Goal: Task Accomplishment & Management: Manage account settings

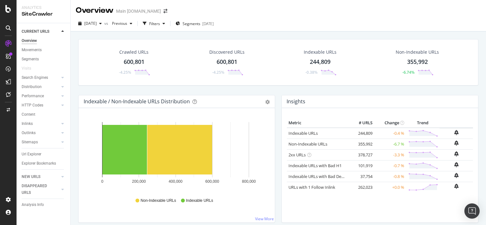
click at [132, 60] on div "600,801" at bounding box center [134, 62] width 21 height 8
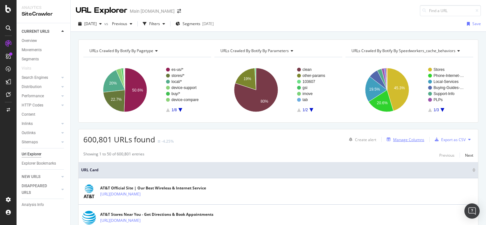
click at [404, 138] on div "Manage Columns" at bounding box center [408, 139] width 31 height 5
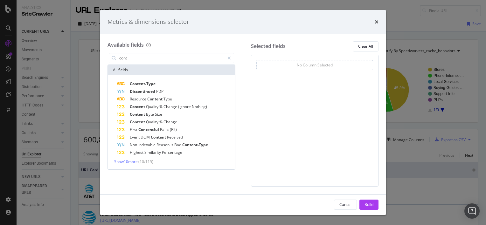
type input "cont"
click at [54, 73] on div "Metrics & dimensions selector Available fields cont All fields Content-Type Dis…" at bounding box center [243, 112] width 486 height 225
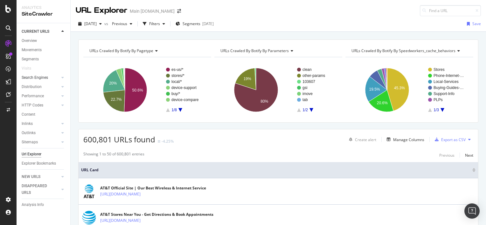
click at [57, 77] on div at bounding box center [56, 77] width 6 height 6
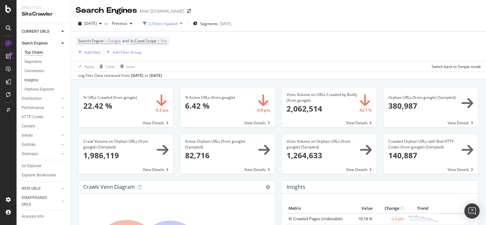
scroll to position [41, 0]
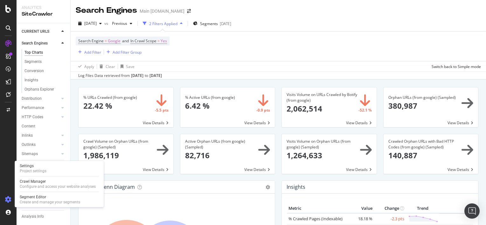
click at [9, 200] on icon at bounding box center [8, 200] width 6 height 6
click at [7, 199] on icon at bounding box center [8, 200] width 6 height 6
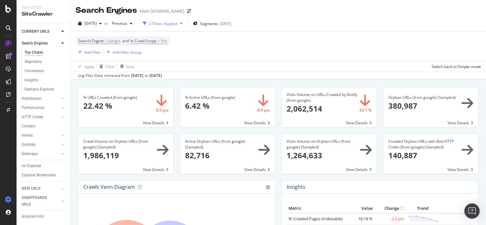
click at [14, 196] on div at bounding box center [8, 200] width 15 height 10
click at [13, 197] on div at bounding box center [8, 200] width 15 height 10
click at [7, 200] on icon at bounding box center [8, 200] width 6 height 6
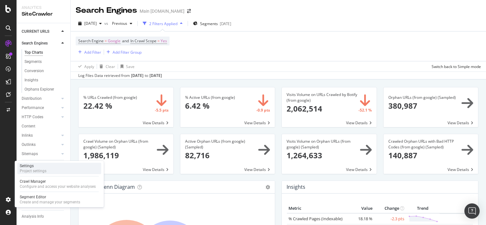
click at [55, 172] on div "Settings Project settings" at bounding box center [59, 168] width 84 height 11
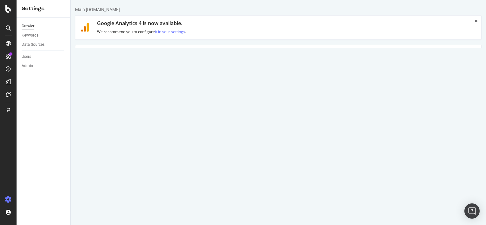
scroll to position [11, 0]
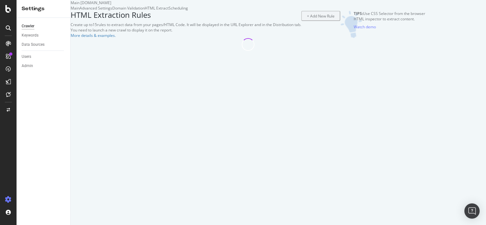
select select "list"
select select "count"
select select "exist"
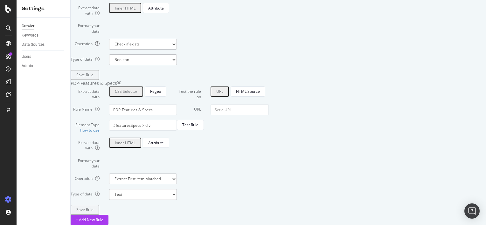
scroll to position [1940, 0]
click at [103, 217] on div "+ Add New Rule" at bounding box center [90, 219] width 28 height 5
click at [260, 89] on div "HTML Source" at bounding box center [248, 91] width 24 height 5
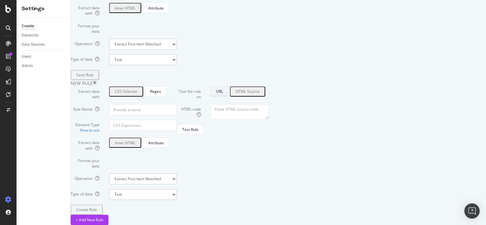
click at [223, 89] on div "URL" at bounding box center [219, 91] width 7 height 5
click at [177, 104] on input "Rule Name" at bounding box center [143, 109] width 68 height 11
paste input "gvpcertvideos"
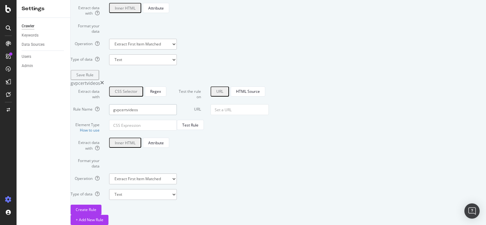
type input "gvpcertvideos"
click at [177, 120] on input "Element Type How to use" at bounding box center [143, 125] width 68 height 11
click at [161, 89] on div "Regex" at bounding box center [155, 91] width 11 height 5
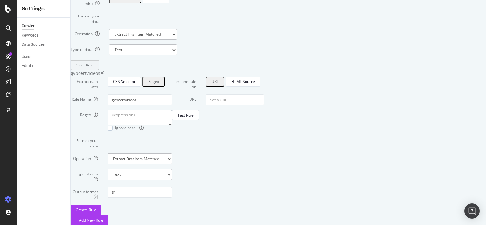
click at [172, 110] on textarea "Regex" at bounding box center [139, 117] width 65 height 15
paste textarea "gvpcertvideos"
type textarea "gvpcertvideos"
click at [172, 187] on input "$1" at bounding box center [139, 192] width 65 height 11
click at [135, 79] on div "CSS Selector" at bounding box center [124, 81] width 23 height 5
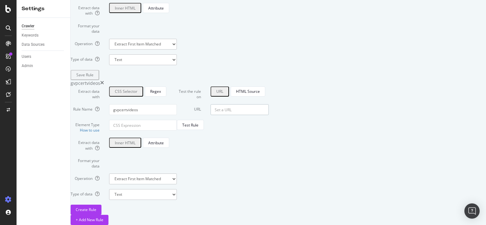
click at [269, 104] on input "URL" at bounding box center [240, 109] width 58 height 11
paste input "[URL][DOMAIN_NAME]"
type input "[URL][DOMAIN_NAME]"
click at [198, 122] on div "Test Rule" at bounding box center [190, 124] width 16 height 5
click at [177, 104] on input "gvpcertvideos" at bounding box center [143, 109] width 68 height 11
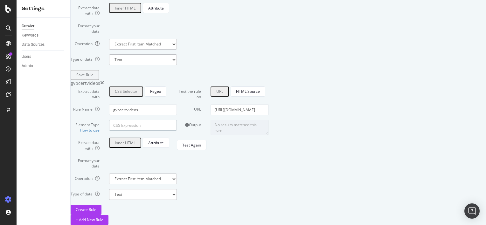
click at [177, 120] on input "Element Type How to use" at bounding box center [143, 125] width 68 height 11
paste input "gvpcertvideos"
type input "gvpcertvideos"
click at [201, 149] on div "Test Again" at bounding box center [191, 145] width 19 height 9
click at [161, 89] on div "Regex" at bounding box center [155, 91] width 11 height 5
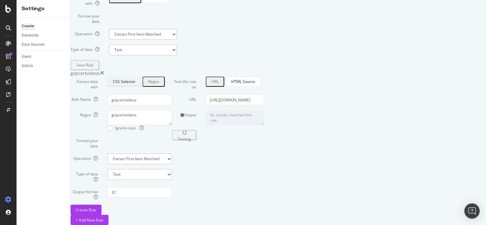
click at [135, 79] on div "CSS Selector" at bounding box center [124, 81] width 23 height 5
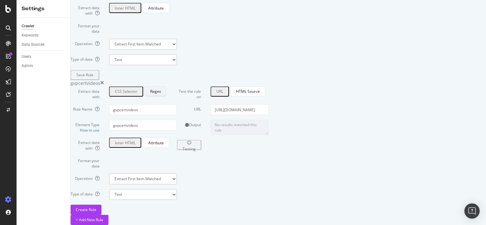
click at [166, 86] on button "Regex" at bounding box center [156, 91] width 22 height 10
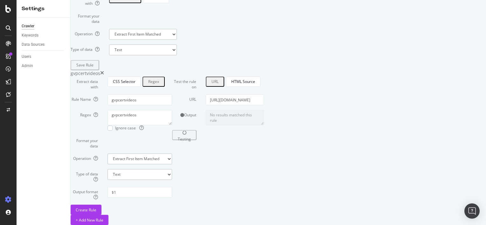
click at [172, 154] on select "Extract First Item Matched Extract First 3 Items Matched Count Number of Occure…" at bounding box center [139, 159] width 65 height 11
select select "exist"
click at [160, 154] on select "Extract First Item Matched Extract First 3 Items Matched Count Number of Occure…" at bounding box center [139, 159] width 65 height 11
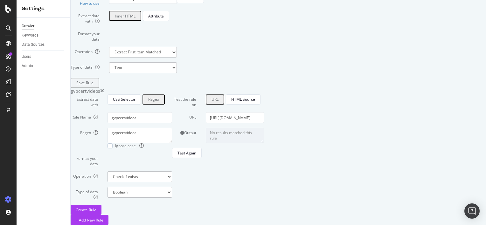
click at [177, 154] on div "Format your data" at bounding box center [121, 160] width 111 height 13
click at [172, 187] on select "Boolean" at bounding box center [139, 192] width 65 height 11
click at [172, 143] on div "Ignore case" at bounding box center [139, 145] width 65 height 5
click at [96, 205] on div "Create Rule" at bounding box center [86, 210] width 21 height 10
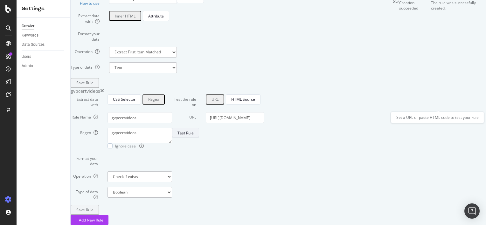
click at [194, 130] on div "Test Rule" at bounding box center [185, 132] width 16 height 5
click at [172, 137] on form "Extract data with CSS Selector Regex Rule Name gvpcertvideos Regex gvpcertvideo…" at bounding box center [121, 154] width 101 height 121
paste textarea "-cta"
type textarea "gvp-cta"
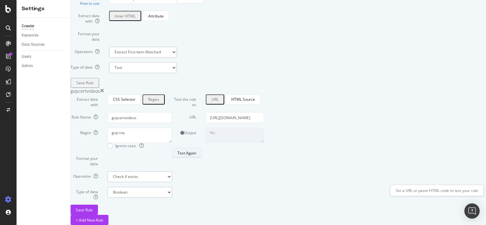
click at [196, 156] on div "Test Again" at bounding box center [186, 152] width 19 height 5
click at [159, 95] on div "Regex" at bounding box center [153, 99] width 11 height 8
click at [172, 98] on form "Extract data with CSS Selector Regex Rule Name gvpcertvideos Regex gvp-cta Igno…" at bounding box center [121, 154] width 101 height 121
click at [172, 171] on select "Extract First Item Matched Extract First 3 Items Matched Count Number of Occure…" at bounding box center [139, 176] width 65 height 11
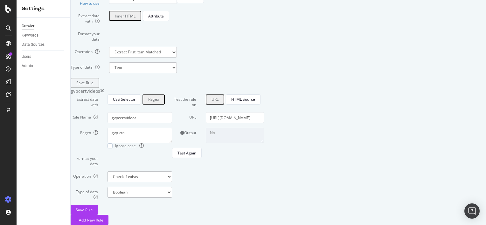
click at [153, 188] on div "Extract data with CSS Selector Regex Rule Name gvpcertvideos Regex gvp-cta Igno…" at bounding box center [121, 154] width 101 height 121
click at [144, 143] on span "Ignore case" at bounding box center [129, 145] width 29 height 5
click at [196, 156] on div "Test Again" at bounding box center [186, 152] width 19 height 5
click at [264, 184] on div "Test the rule on URL HTML Source URL [URL][DOMAIN_NAME] Output No Test Again" at bounding box center [218, 154] width 92 height 121
